Goal: Find specific page/section: Find specific page/section

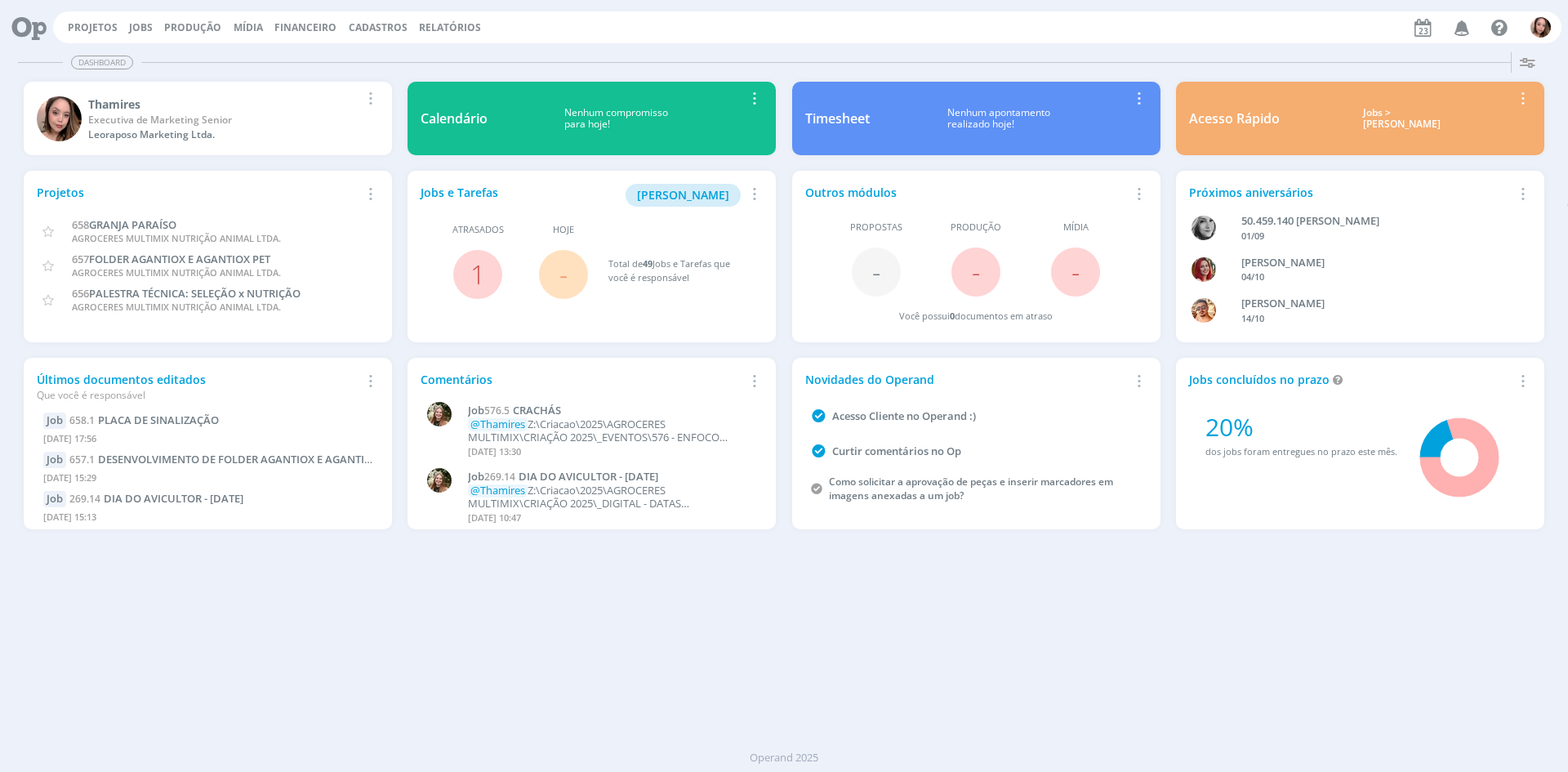
click at [108, 394] on div "Que você é responsável" at bounding box center [199, 395] width 324 height 14
click at [379, 385] on div "Últimos documentos editados Que você é responsável Remover Card Job 658.1 PLACA…" at bounding box center [208, 444] width 369 height 172
click at [361, 385] on icon "button" at bounding box center [370, 381] width 18 height 20
click at [75, 42] on div "Projetos Jobs Produção Mídia Financeiro Cadastros Relatórios Notificações Centr…" at bounding box center [807, 27] width 1508 height 32
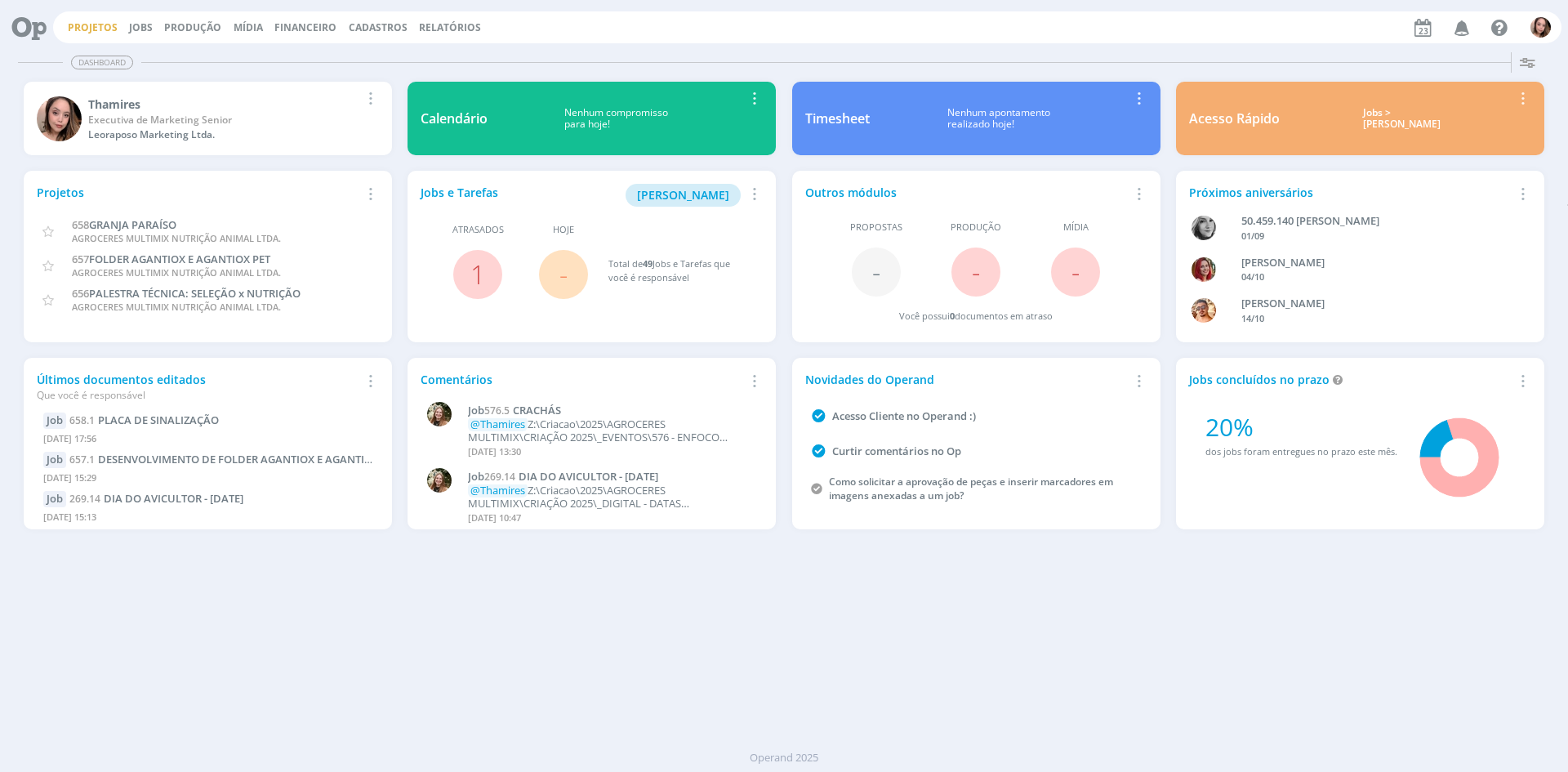
click at [88, 26] on link "Projetos" at bounding box center [92, 27] width 50 height 14
